Goal: Task Accomplishment & Management: Use online tool/utility

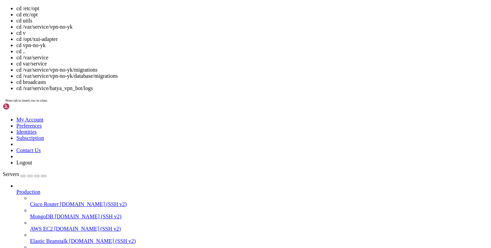
scroll to position [5, 0]
